Goal: Find specific page/section: Find specific page/section

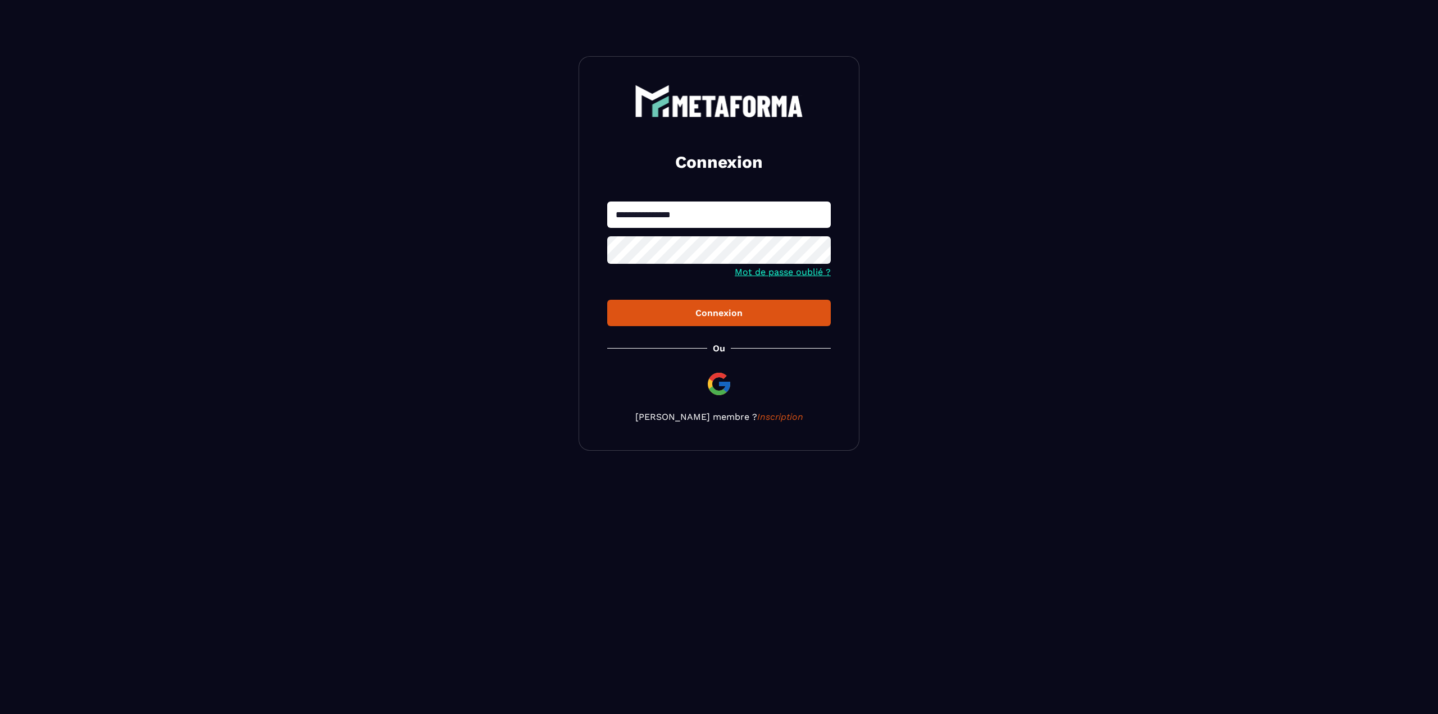
click at [698, 222] on input "**********" at bounding box center [719, 215] width 224 height 26
type input "**********"
click at [607, 300] on button "Connexion" at bounding box center [719, 313] width 224 height 26
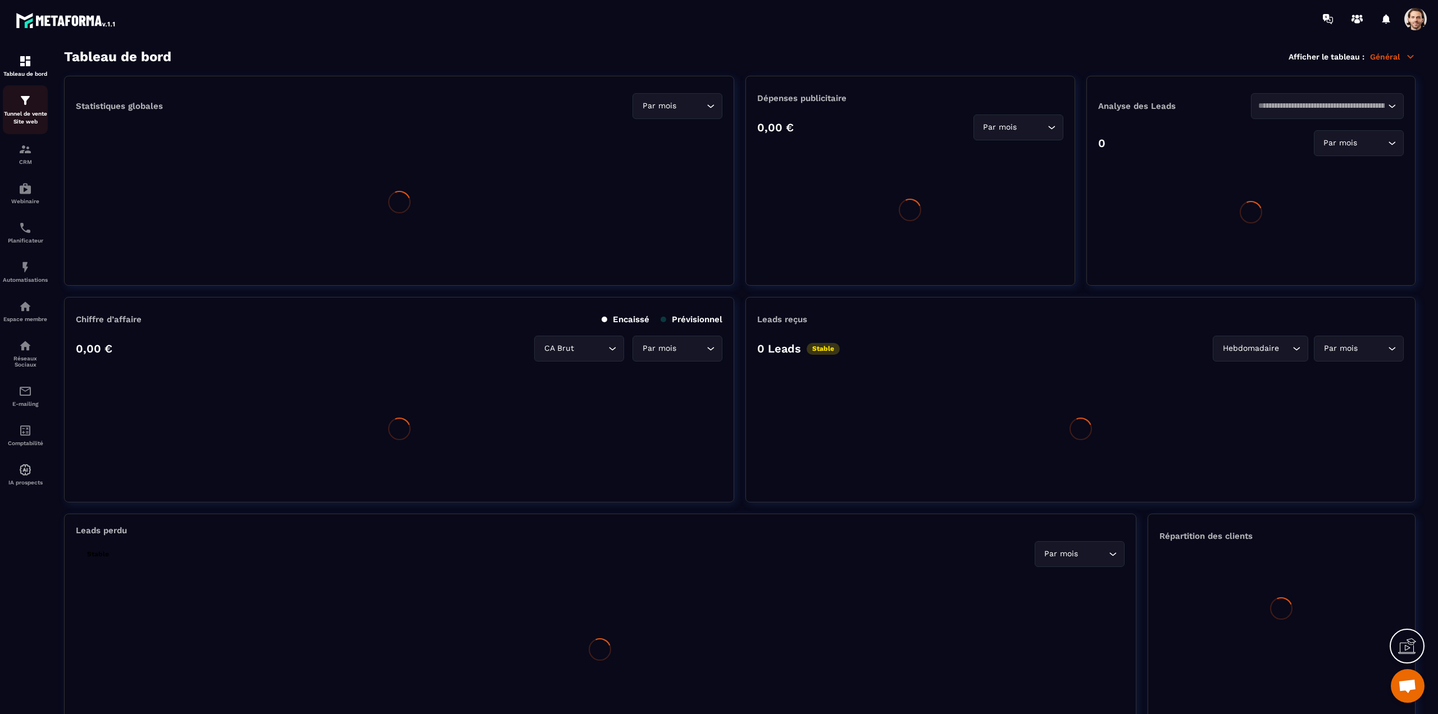
click at [22, 116] on p "Tunnel de vente Site web" at bounding box center [25, 118] width 45 height 16
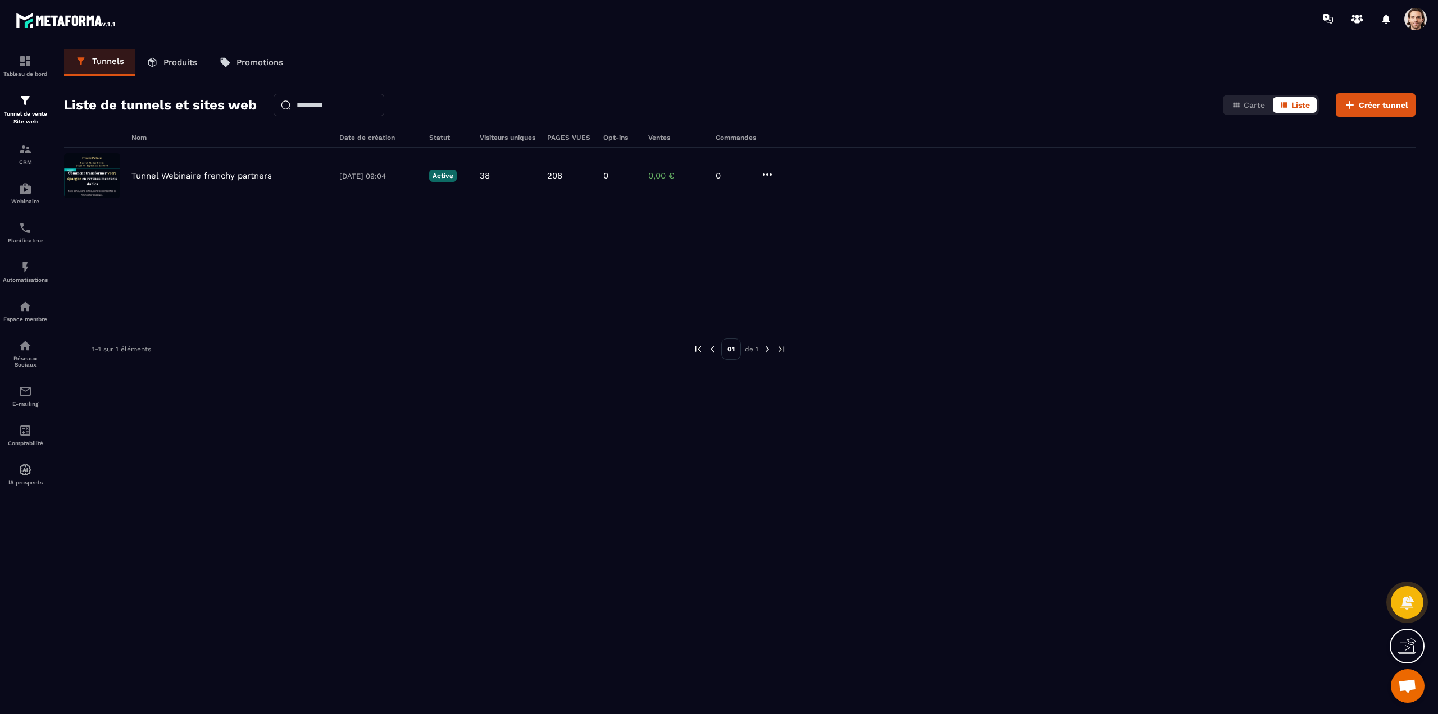
click at [1414, 13] on span at bounding box center [1415, 19] width 22 height 22
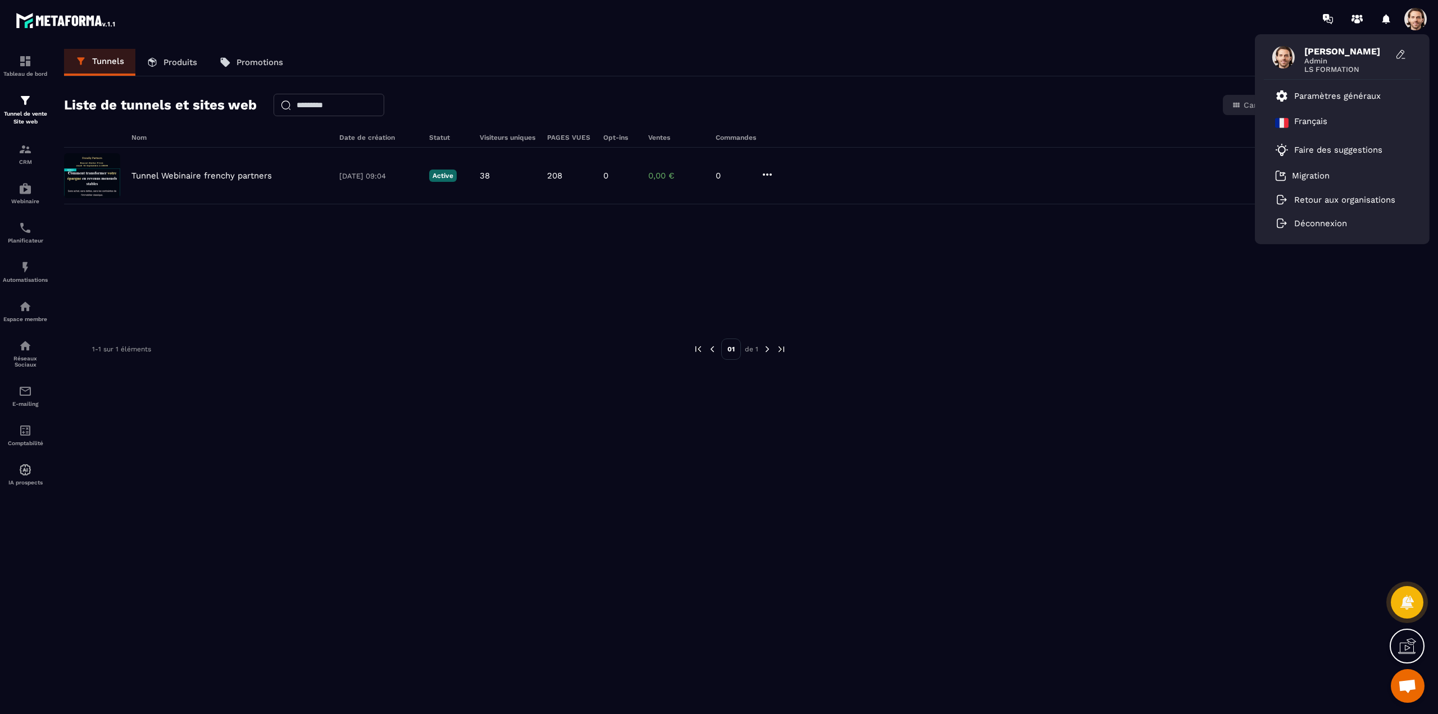
click at [546, 97] on div "Liste de tunnels et sites web Carte Liste Créer tunnel" at bounding box center [739, 105] width 1351 height 24
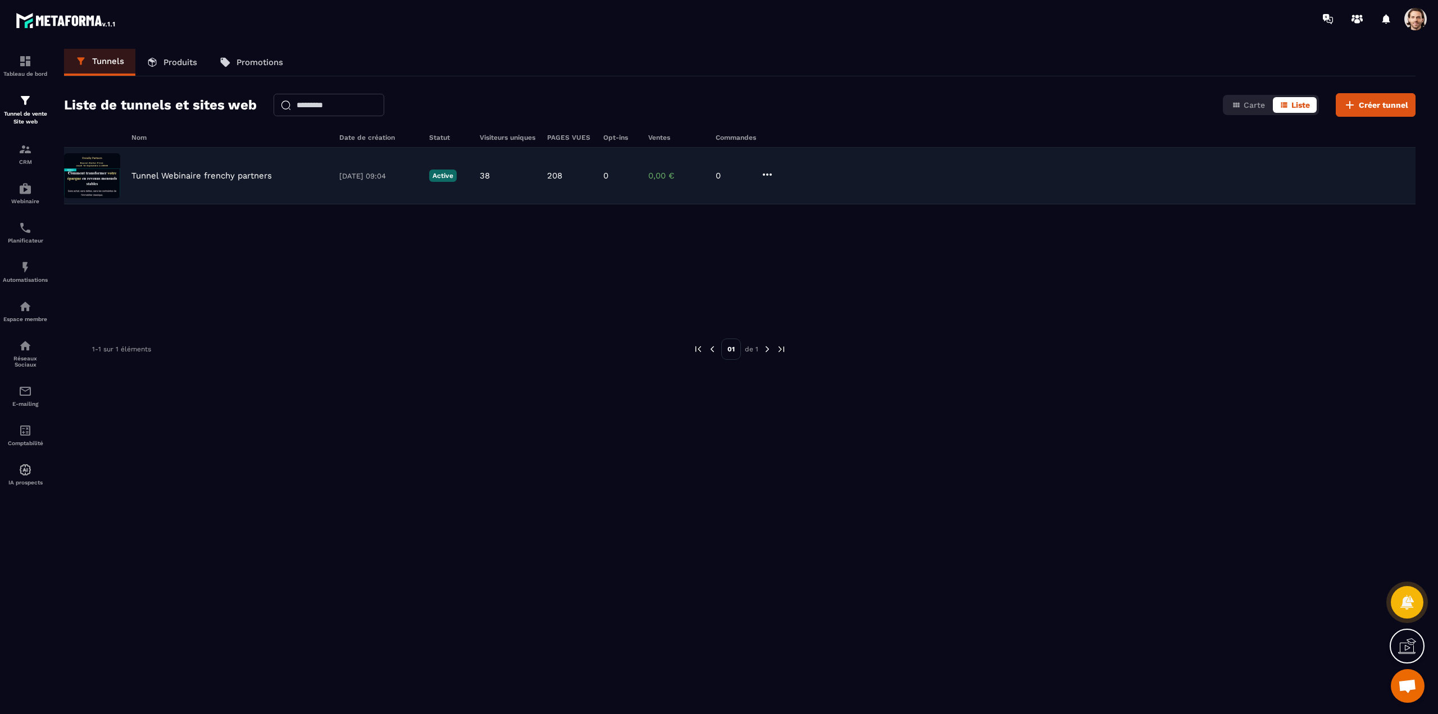
click at [222, 174] on p "Tunnel Webinaire frenchy partners" at bounding box center [201, 176] width 140 height 10
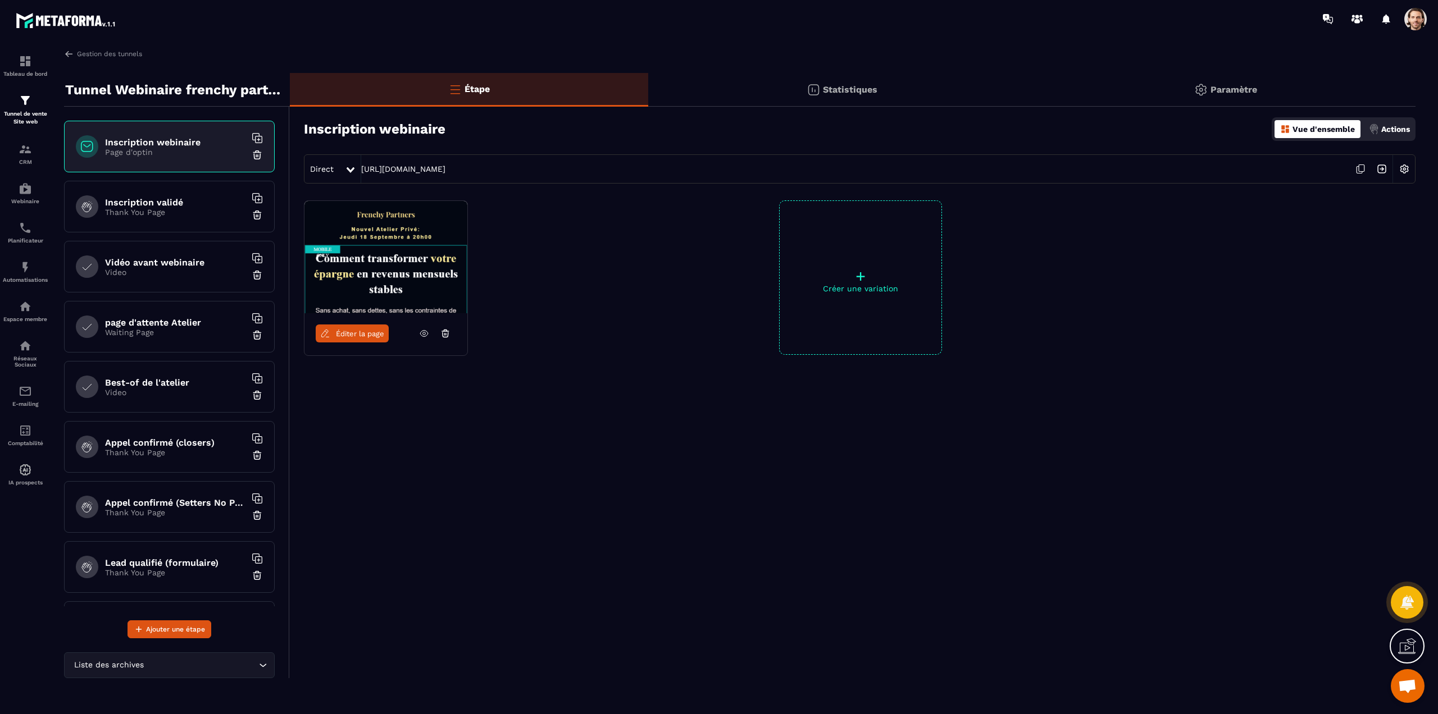
click at [166, 211] on p "Thank You Page" at bounding box center [175, 212] width 140 height 9
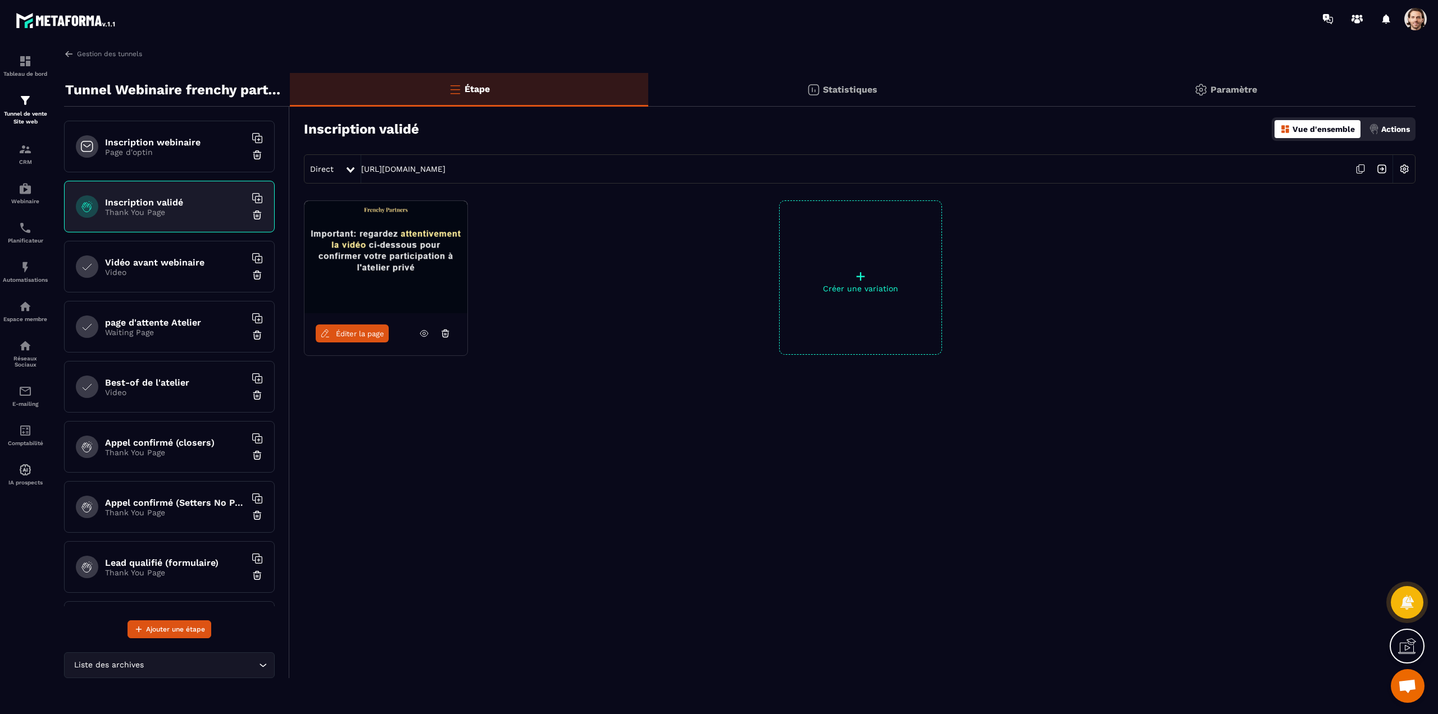
click at [136, 279] on div "Vidéo avant webinaire Video" at bounding box center [169, 267] width 211 height 52
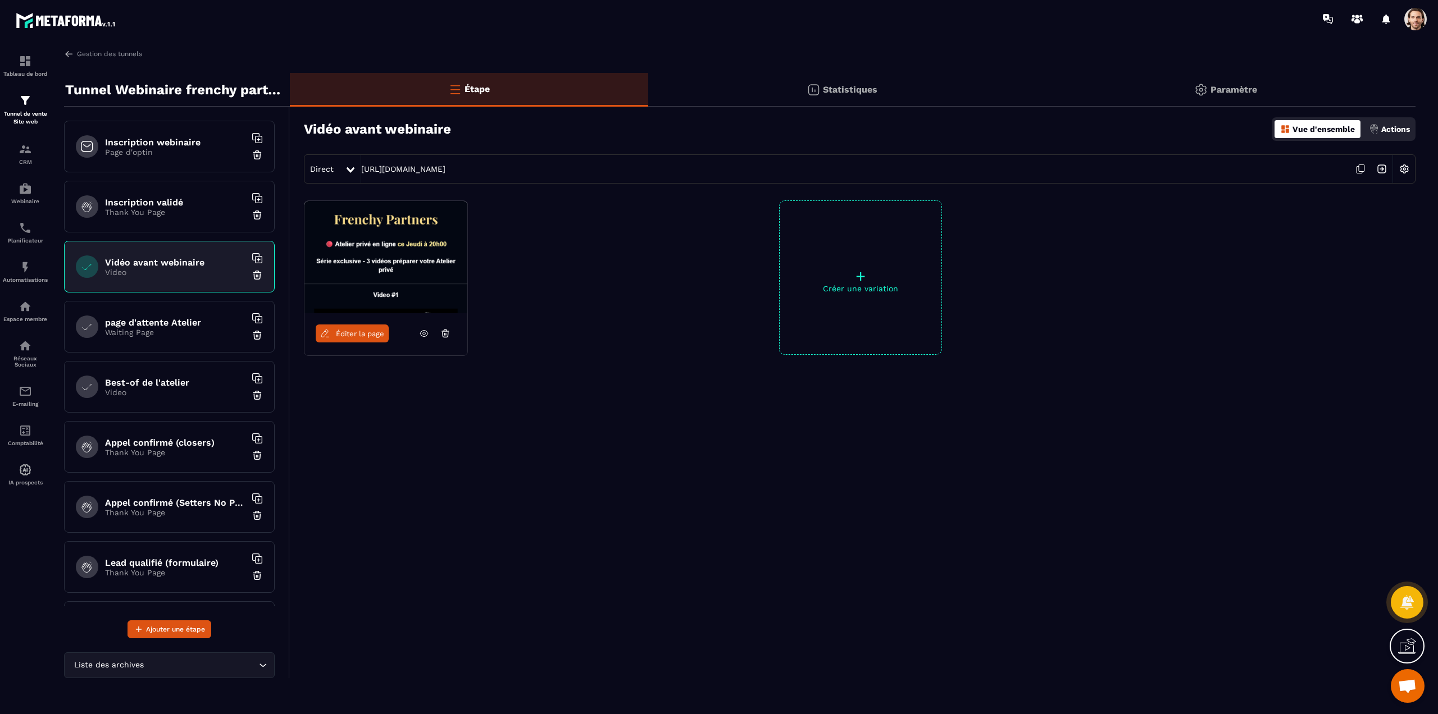
click at [129, 329] on p "Waiting Page" at bounding box center [175, 332] width 140 height 9
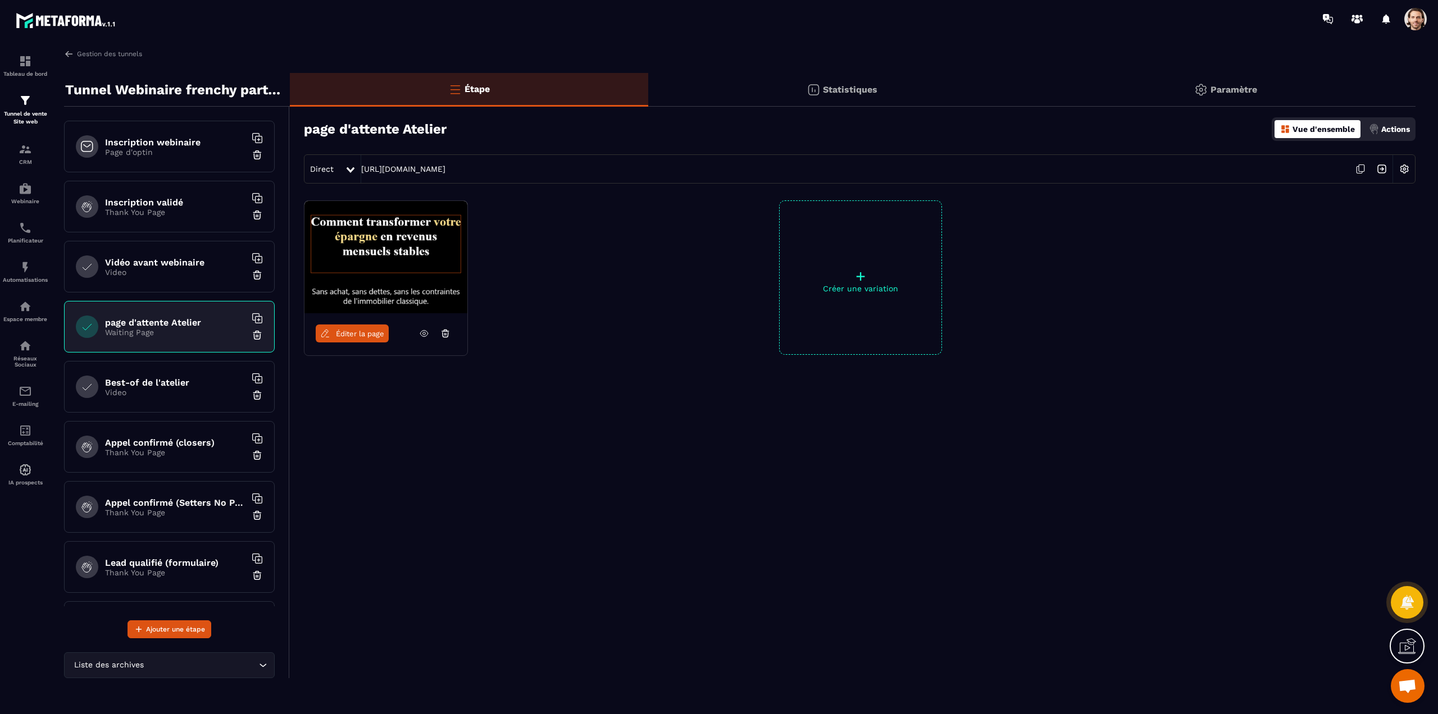
click at [105, 384] on h6 "Best-of de l'atelier" at bounding box center [175, 382] width 140 height 11
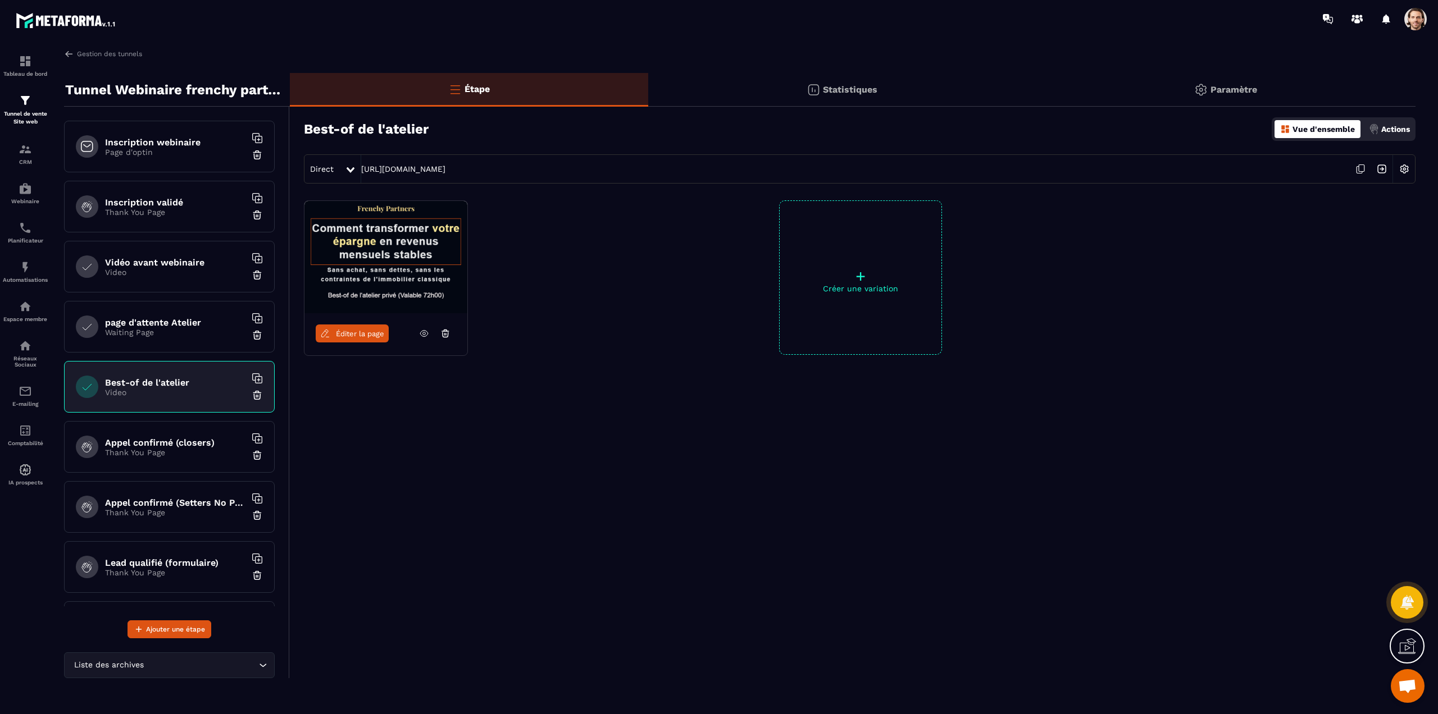
click at [157, 329] on p "Waiting Page" at bounding box center [175, 332] width 140 height 9
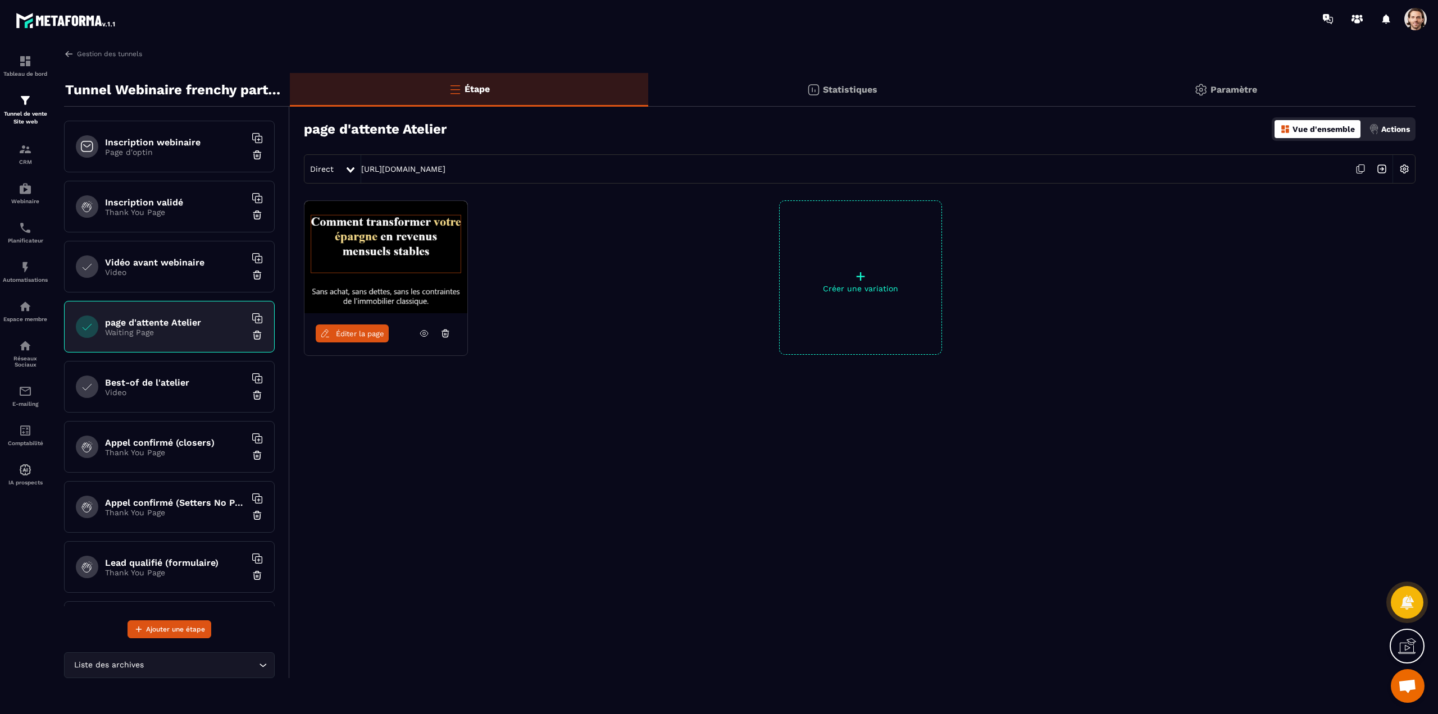
click at [191, 274] on p "Video" at bounding box center [175, 272] width 140 height 9
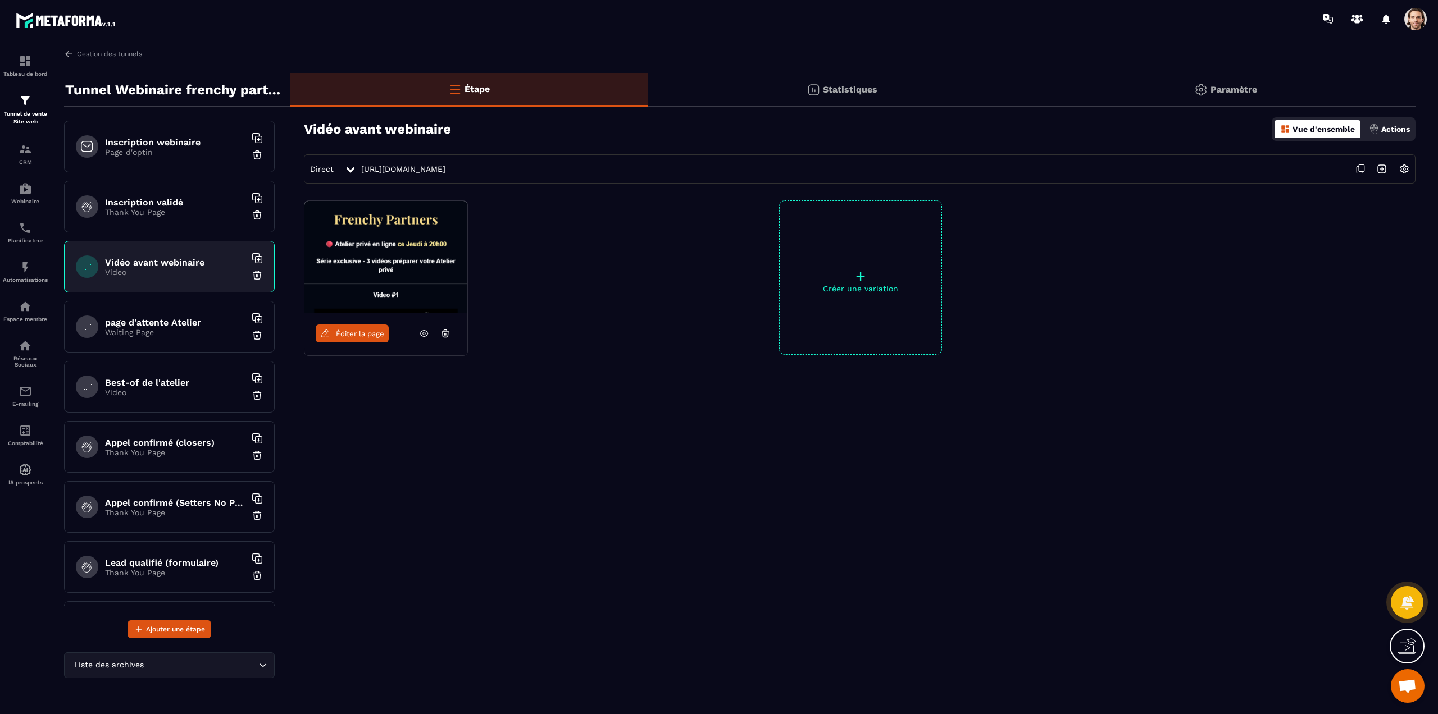
click at [174, 190] on div "Inscription validé Thank You Page" at bounding box center [169, 207] width 211 height 52
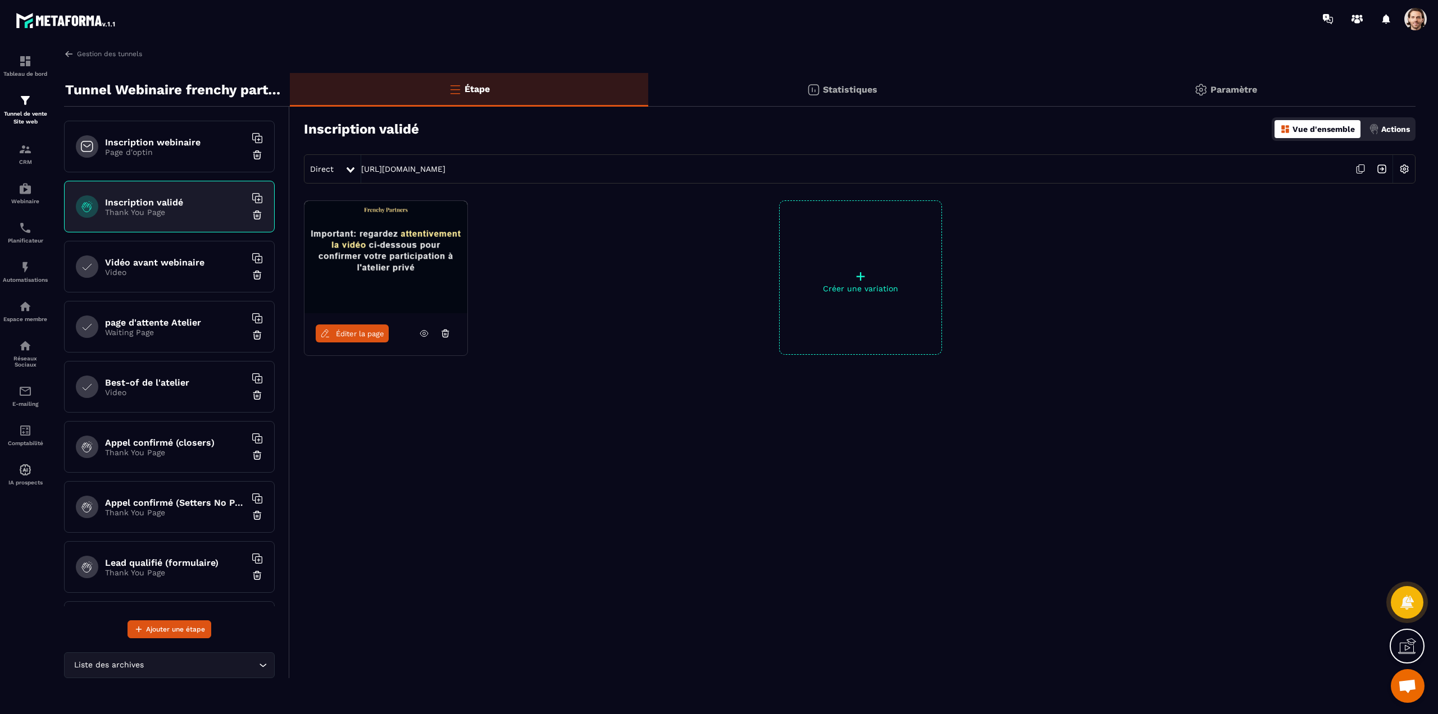
click at [172, 148] on p "Page d'optin" at bounding box center [175, 152] width 140 height 9
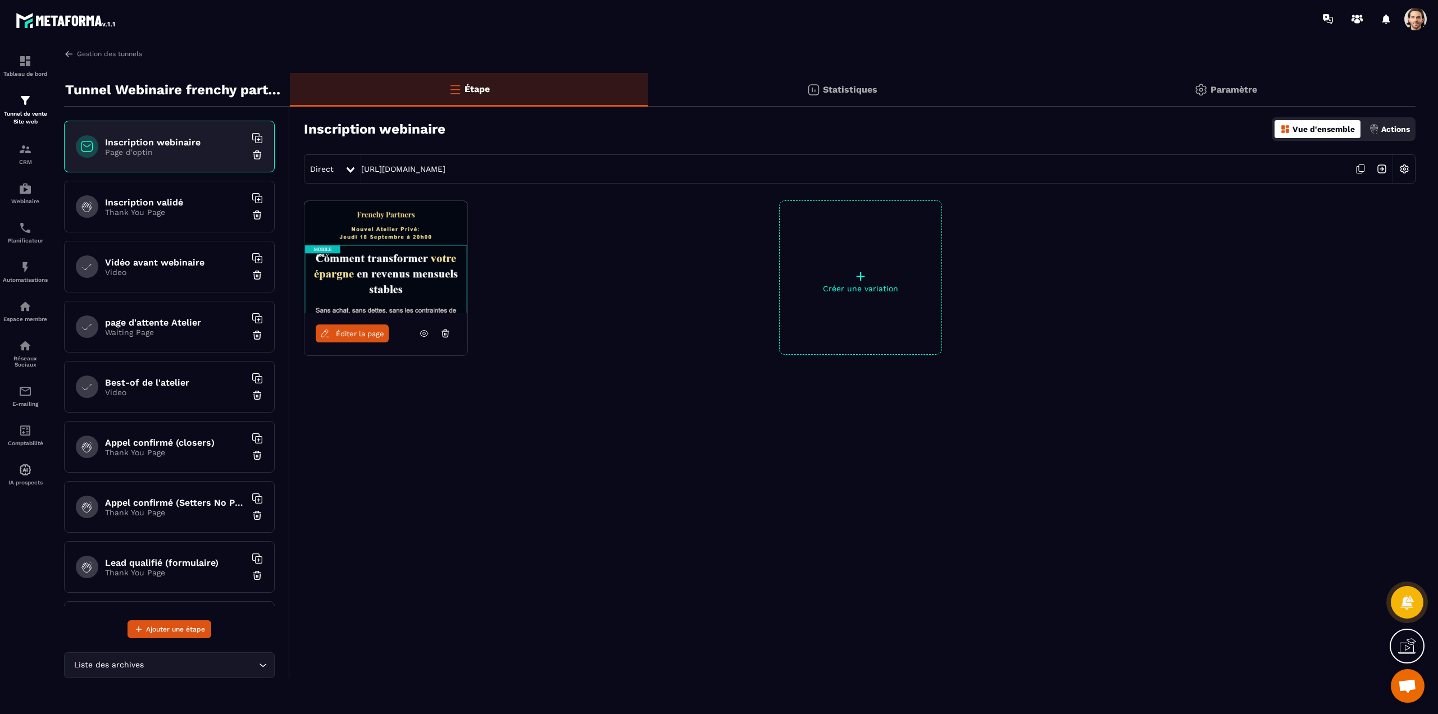
click at [138, 342] on div "page d'attente Atelier Waiting Page" at bounding box center [169, 327] width 211 height 52
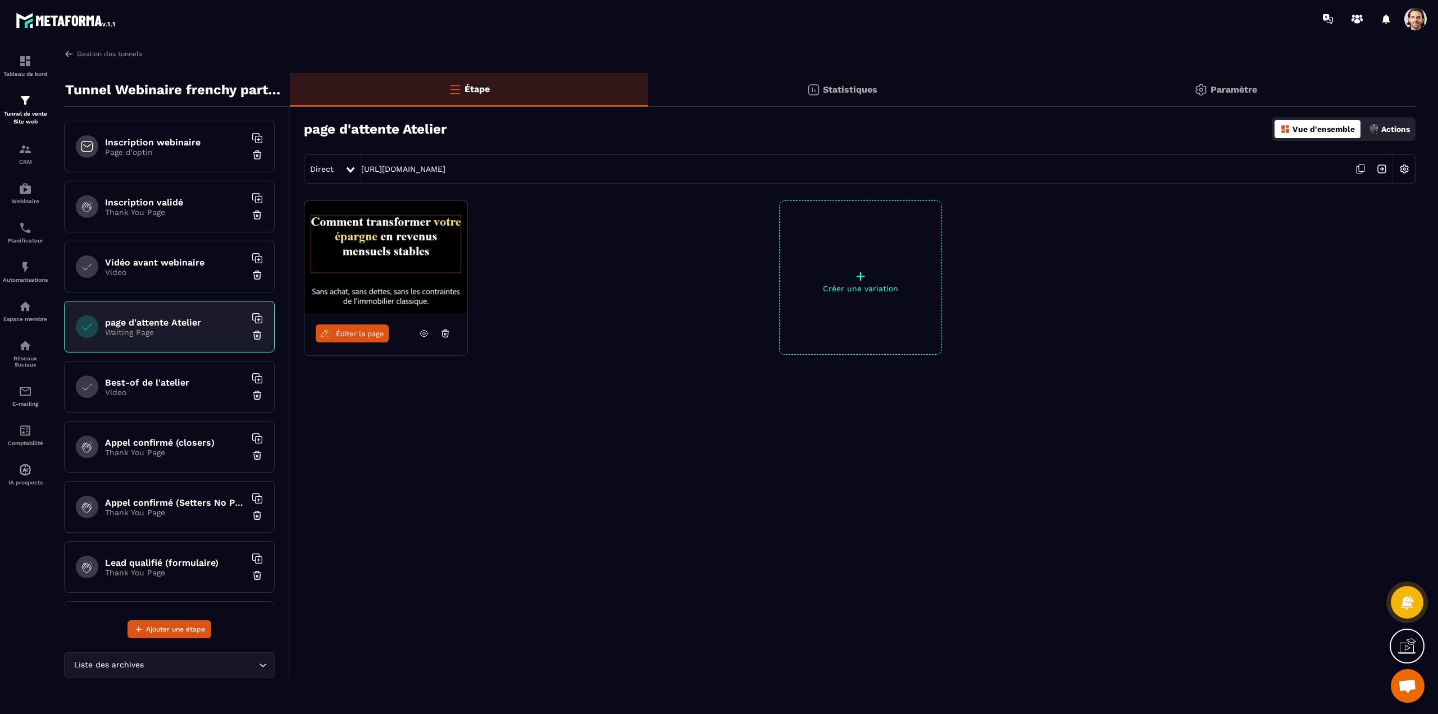
click at [116, 151] on p "Page d'optin" at bounding box center [175, 152] width 140 height 9
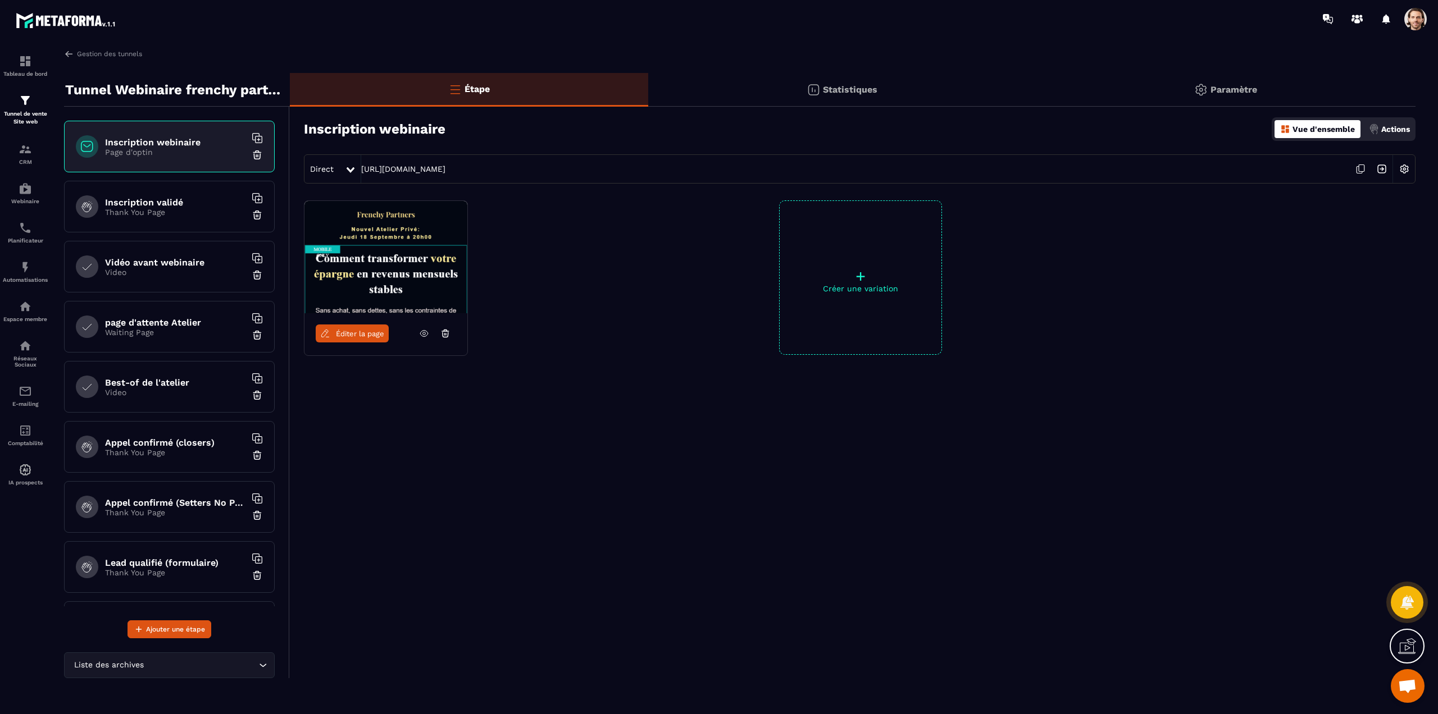
click at [349, 333] on span "Éditer la page" at bounding box center [360, 334] width 48 height 8
